Goal: Task Accomplishment & Management: Manage account settings

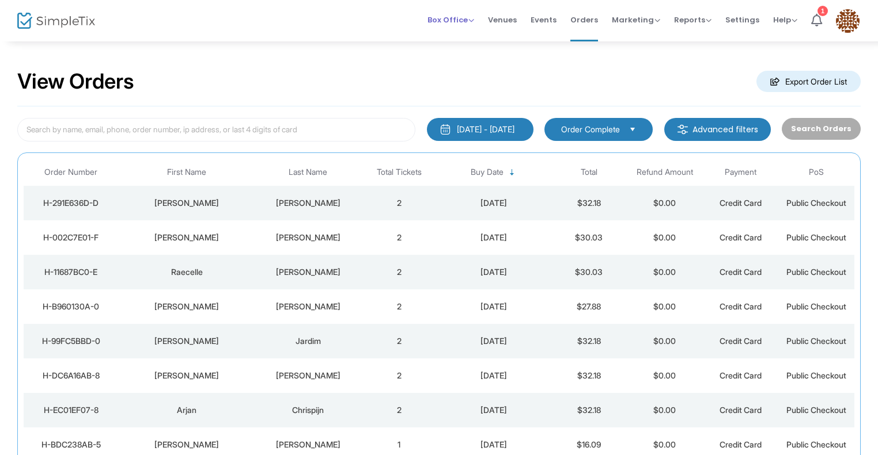
click at [466, 21] on span "Box Office" at bounding box center [450, 19] width 47 height 11
click at [465, 63] on li "Bookings" at bounding box center [468, 61] width 82 height 22
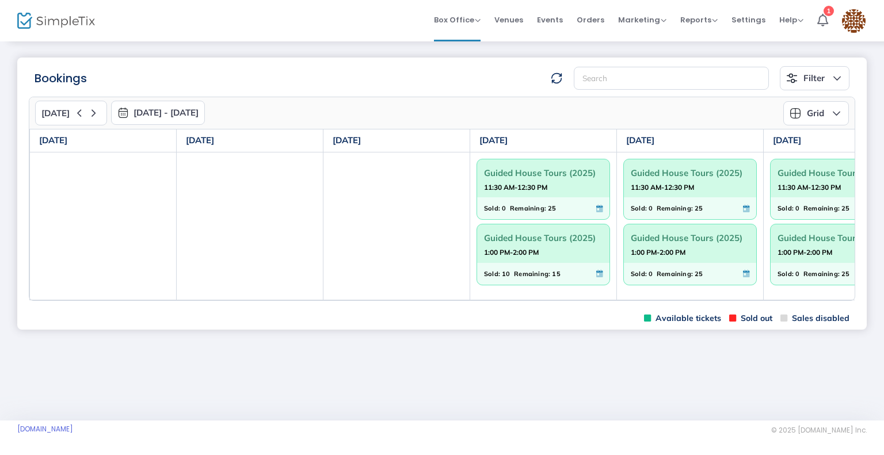
drag, startPoint x: 668, startPoint y: 305, endPoint x: 688, endPoint y: 300, distance: 20.7
click at [688, 300] on m-panel-content "Today 8/17/2025 - 8/23/2025 August 2025 Today Su Mo Tu We Th Fr Sa 27 28 29 30 …" at bounding box center [442, 198] width 850 height 217
drag, startPoint x: 683, startPoint y: 298, endPoint x: 693, endPoint y: 297, distance: 10.4
click at [693, 297] on td "Guided House Tours (2025) 11:30 AM-12:30 PM Sold: 0 Remaining: 25 Guided House …" at bounding box center [690, 226] width 147 height 148
drag, startPoint x: 679, startPoint y: 301, endPoint x: 688, endPoint y: 300, distance: 9.2
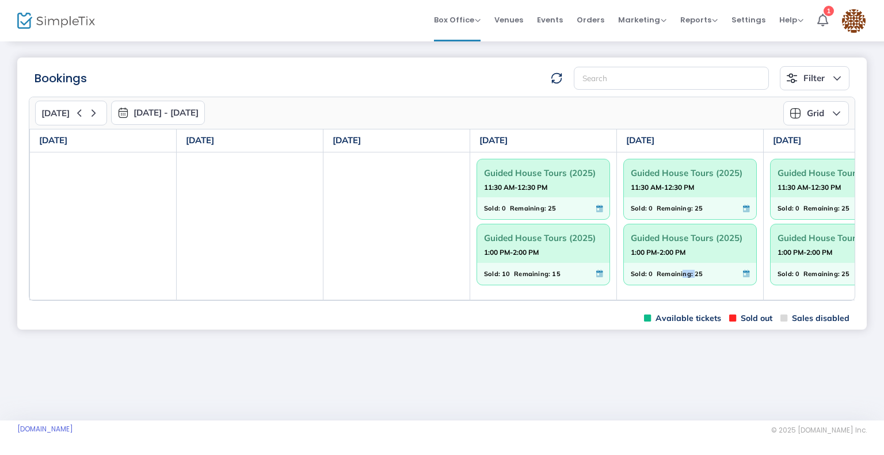
click at [688, 300] on div "Today 8/17/2025 - 8/23/2025 August 2025 Today Su Mo Tu We Th Fr Sa 27 28 29 30 …" at bounding box center [442, 199] width 827 height 204
click at [849, 301] on m-panel-content "Today 8/17/2025 - 8/23/2025 August 2025 Today Su Mo Tu We Th Fr Sa 27 28 29 30 …" at bounding box center [442, 198] width 850 height 217
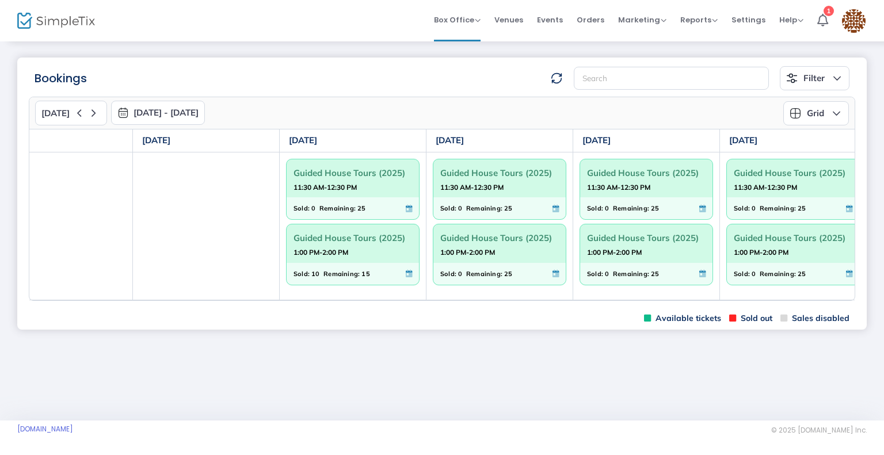
scroll to position [0, 202]
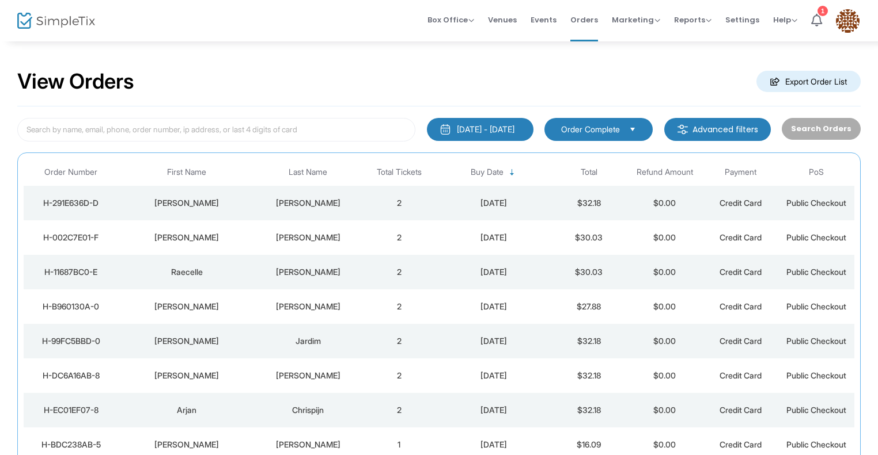
scroll to position [58, 0]
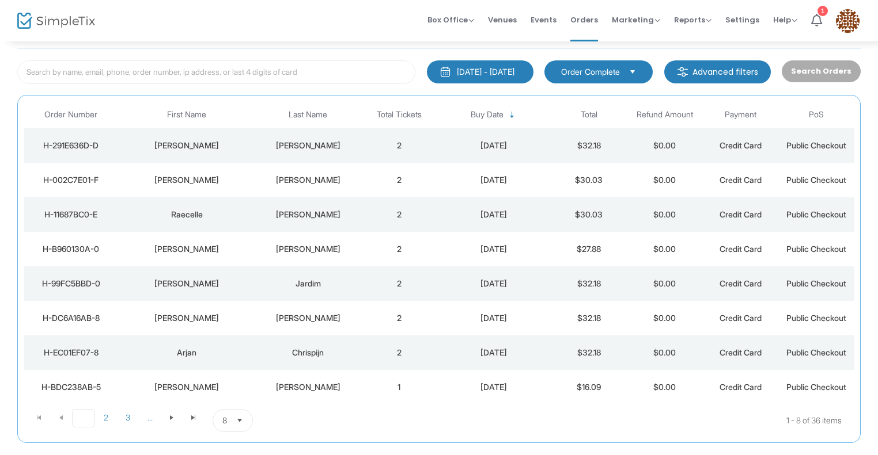
click at [86, 419] on span "1" at bounding box center [83, 418] width 23 height 18
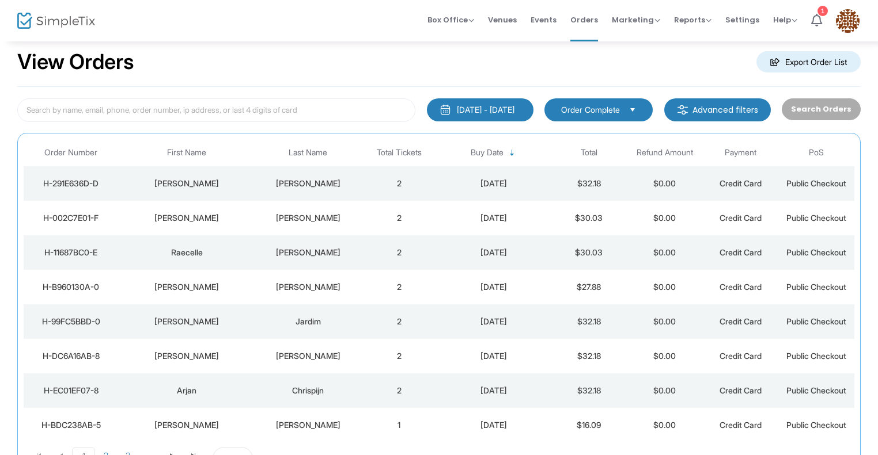
scroll to position [0, 0]
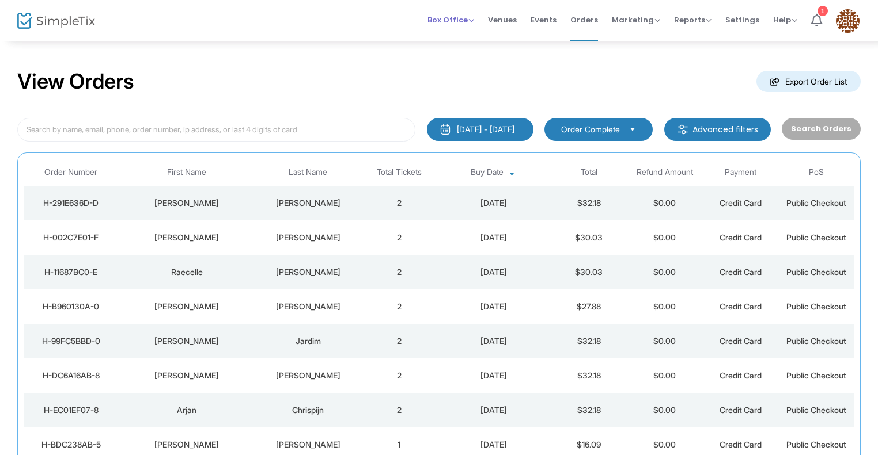
click at [465, 16] on span "Box Office" at bounding box center [450, 19] width 47 height 11
click at [465, 66] on li "Bookings" at bounding box center [468, 61] width 82 height 22
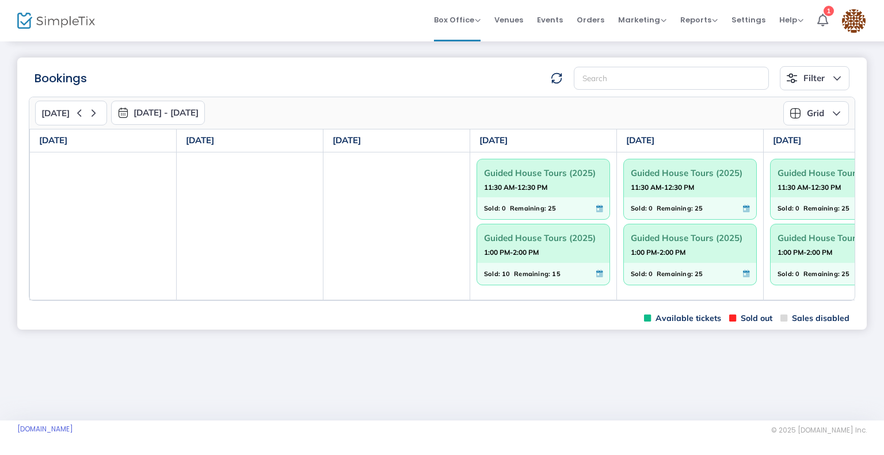
drag, startPoint x: 581, startPoint y: 270, endPoint x: 544, endPoint y: 265, distance: 37.1
click at [545, 265] on div "Sold: 10 Remaining: 15" at bounding box center [543, 274] width 132 height 22
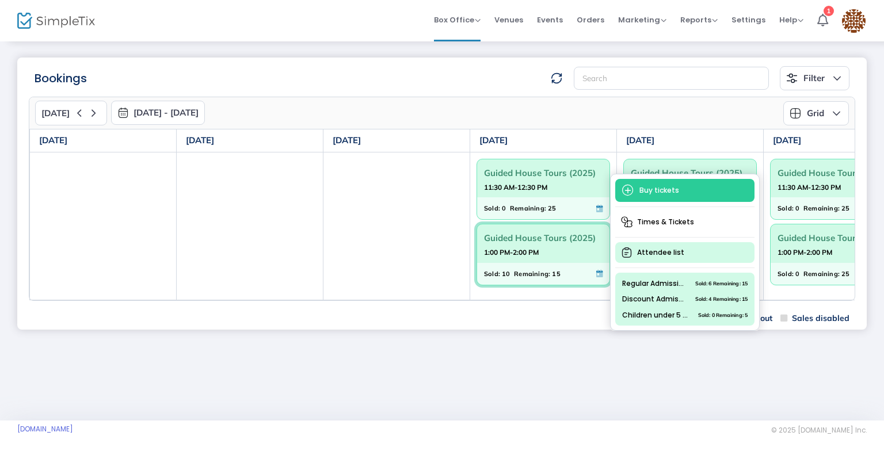
click at [661, 254] on span "Attendee list" at bounding box center [685, 252] width 139 height 21
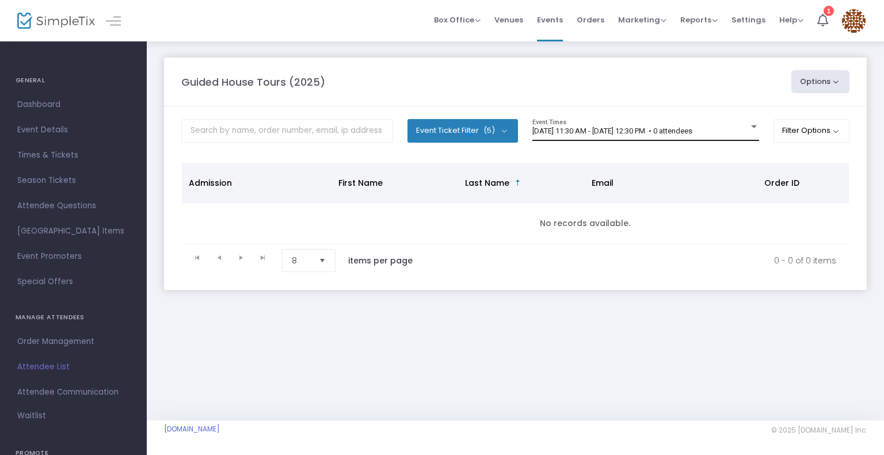
click at [584, 134] on span "8/20/2025 @ 11:30 AM - 8/20/2025 @ 12:30 PM • 0 attendees" at bounding box center [613, 131] width 160 height 9
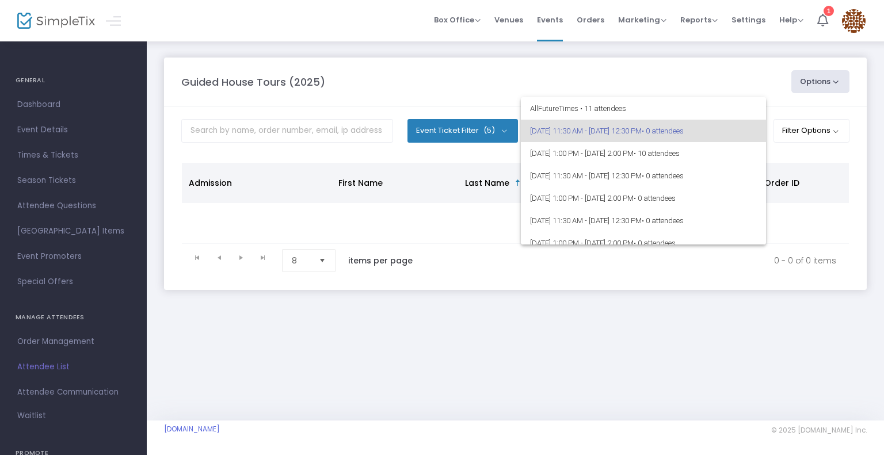
click at [583, 132] on span "8/20/2025 @ 11:30 AM - 8/20/2025 @ 12:30 PM • 0 attendees" at bounding box center [643, 131] width 227 height 22
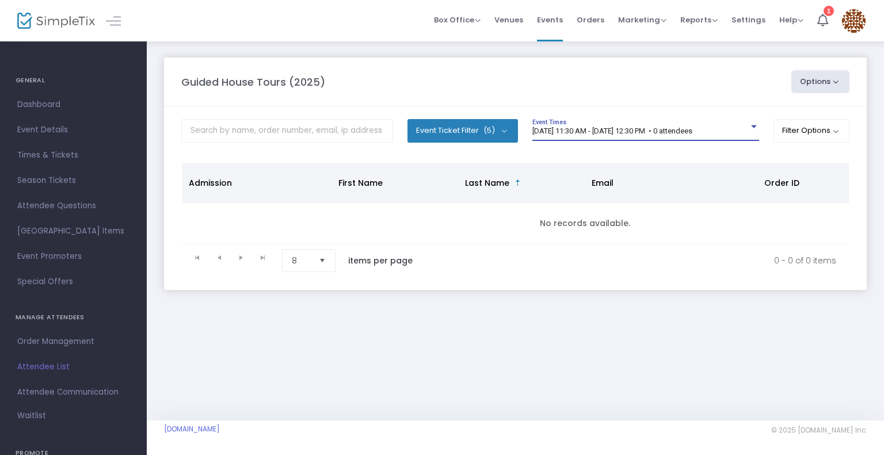
click at [745, 127] on div "8/20/2025 @ 11:30 AM - 8/20/2025 @ 12:30 PM • 0 attendees" at bounding box center [641, 131] width 217 height 9
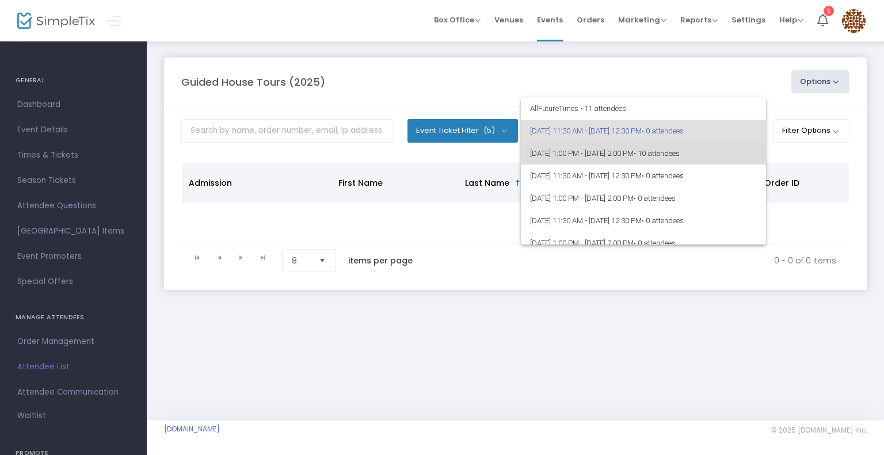
click at [680, 151] on span "• 10 attendees" at bounding box center [657, 153] width 46 height 9
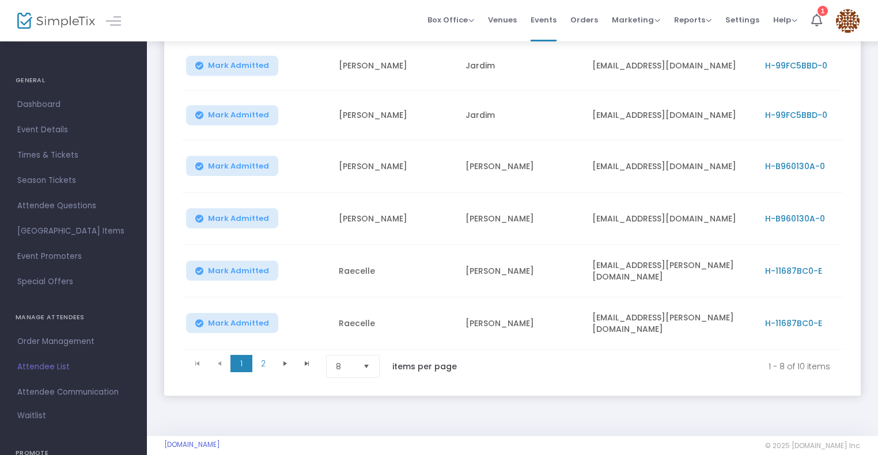
scroll to position [306, 0]
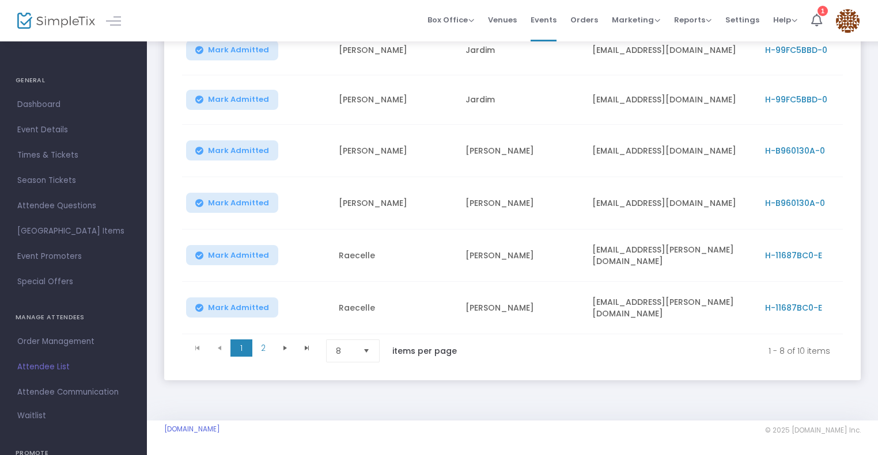
click at [373, 347] on span "Select" at bounding box center [366, 351] width 19 height 19
click at [367, 396] on li "25" at bounding box center [354, 397] width 55 height 23
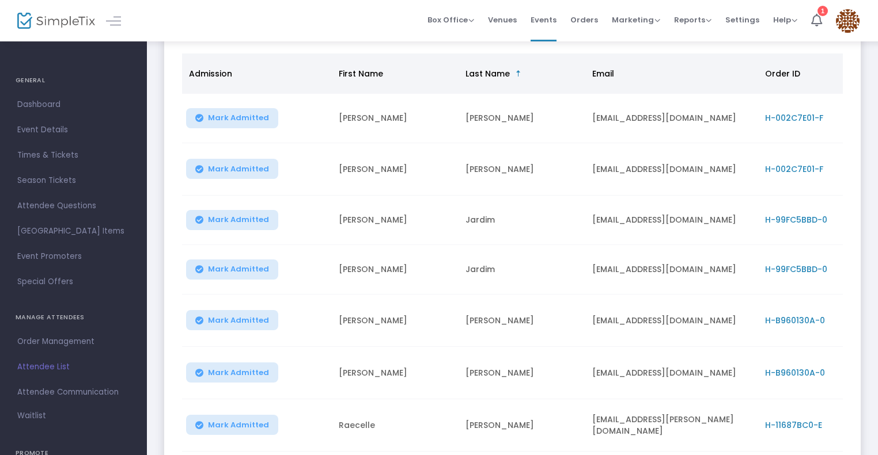
scroll to position [76, 0]
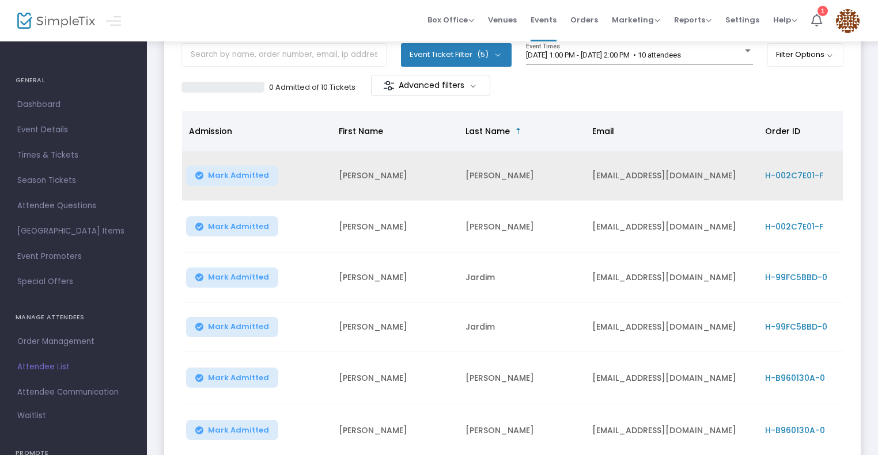
click at [795, 177] on span "H-002C7E01-F" at bounding box center [794, 176] width 58 height 12
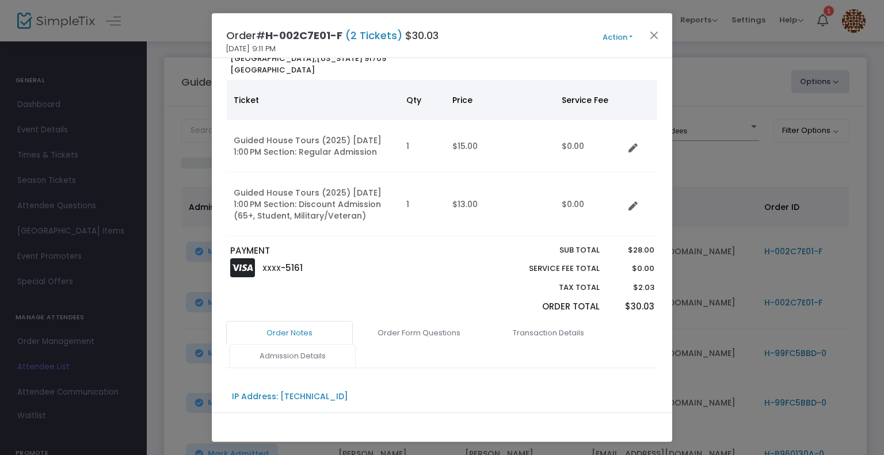
scroll to position [0, 0]
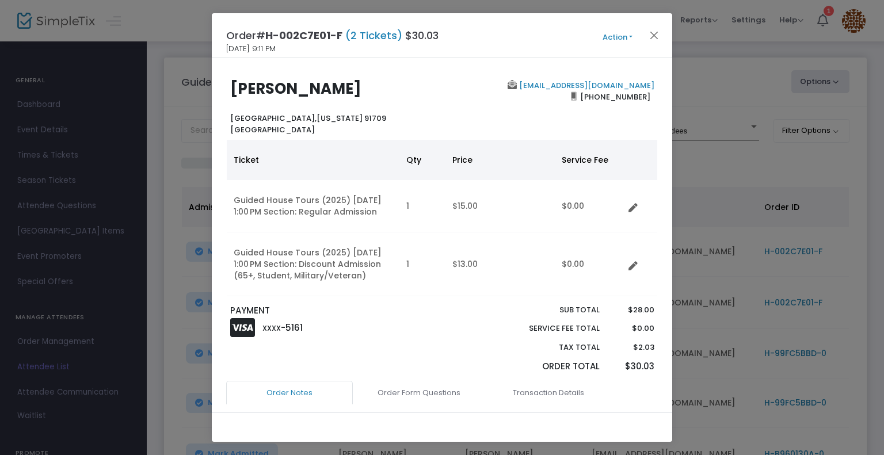
click at [629, 36] on button "Action" at bounding box center [617, 37] width 69 height 13
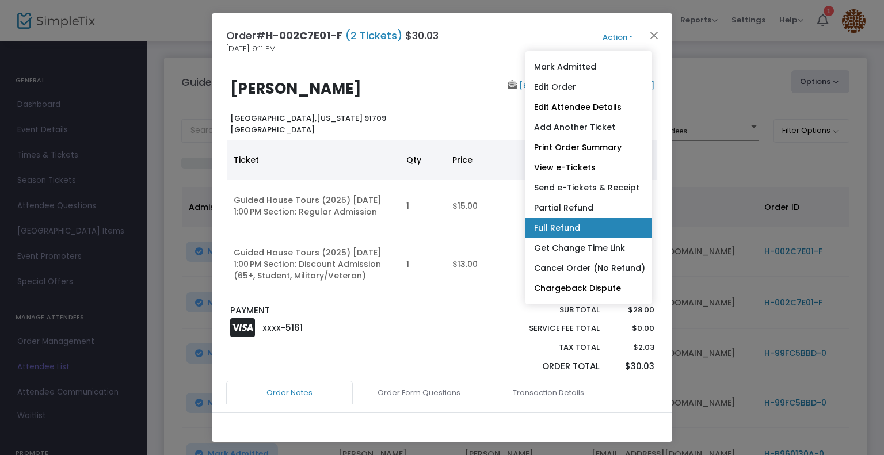
click at [578, 224] on link "Full Refund" at bounding box center [589, 228] width 127 height 20
